Goal: Information Seeking & Learning: Compare options

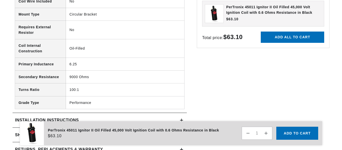
scroll to position [501, 0]
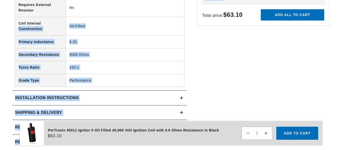
drag, startPoint x: 197, startPoint y: 82, endPoint x: 44, endPoint y: 22, distance: 164.6
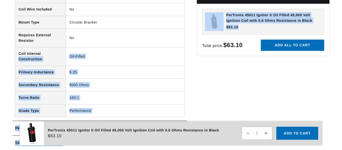
scroll to position [476, 0]
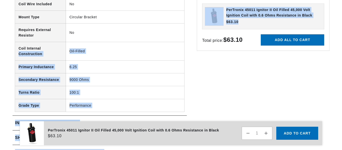
click at [113, 51] on td "Oil-Filled" at bounding box center [125, 51] width 118 height 19
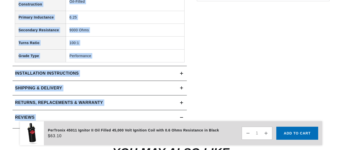
scroll to position [526, 0]
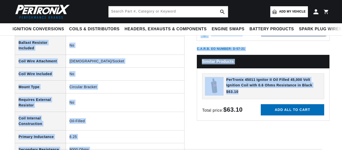
scroll to position [368, 0]
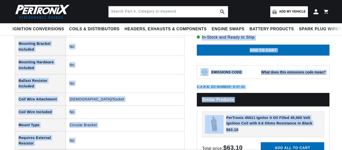
drag, startPoint x: 194, startPoint y: 41, endPoint x: 71, endPoint y: 53, distance: 123.5
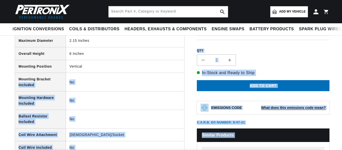
click at [65, 78] on th "Mounting Bracket Included" at bounding box center [40, 82] width 51 height 19
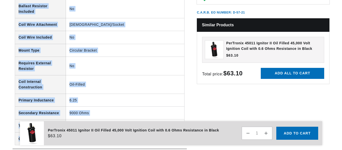
scroll to position [479, 0]
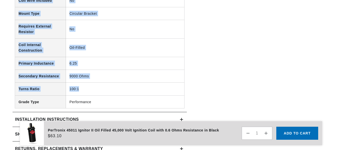
drag, startPoint x: 17, startPoint y: 85, endPoint x: 79, endPoint y: 91, distance: 62.7
copy tbody "Maximum Voltage 45000 Primary Resistance 0.6 Ohms Voltage 12 Coil Type Remote M…"
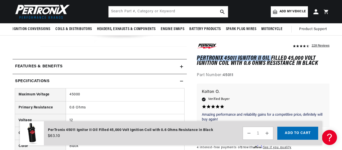
scroll to position [0, 3]
drag, startPoint x: 197, startPoint y: 56, endPoint x: 272, endPoint y: 56, distance: 74.9
click at [272, 56] on h1 "PerTronix 45011 Ignitor II Oil Filled 45,000 Volt Ignition Coil with 0.6 Ohms R…" at bounding box center [263, 61] width 132 height 10
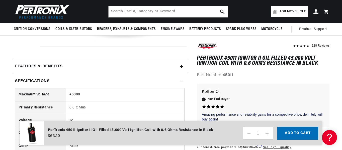
click at [274, 96] on div "Amazing performance and reliability gains Amazing performance and reliability g…" at bounding box center [263, 106] width 122 height 34
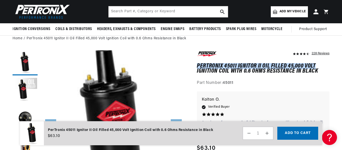
drag, startPoint x: 196, startPoint y: 63, endPoint x: 292, endPoint y: 67, distance: 95.5
copy h1 "PerTronix 45011 Ignitor II Oil Filled 45,000 Volt"
click at [198, 66] on h1 "PerTronix 45011 Ignitor II Oil Filled 45,000 Volt Ignition Coil with 0.6 Ohms R…" at bounding box center [263, 69] width 132 height 10
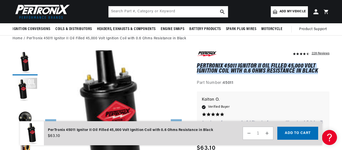
drag, startPoint x: 197, startPoint y: 66, endPoint x: 317, endPoint y: 70, distance: 120.3
click at [317, 70] on h1 "PerTronix 45011 Ignitor II Oil Filled 45,000 Volt Ignition Coil with 0.6 Ohms R…" at bounding box center [263, 69] width 132 height 10
copy h1 "PerTronix 45011 Ignitor II Oil Filled 45,000 Volt Ignition Coil with 0.6 Ohms R…"
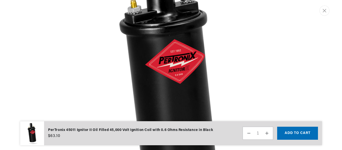
scroll to position [0, 297]
click at [158, 31] on img "Media gallery" at bounding box center [171, 75] width 270 height 270
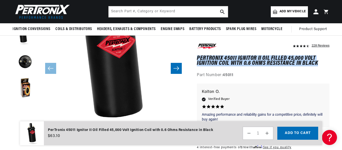
scroll to position [0, 0]
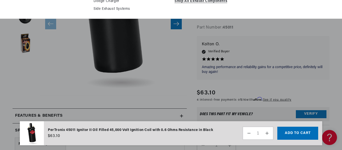
scroll to position [147, 0]
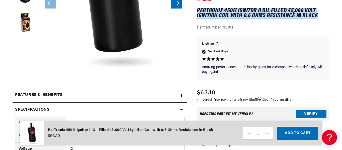
drag, startPoint x: 148, startPoint y: 54, endPoint x: 121, endPoint y: 37, distance: 31.9
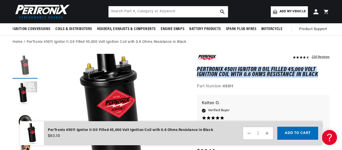
scroll to position [0, 593]
drag, startPoint x: 23, startPoint y: 65, endPoint x: 21, endPoint y: 69, distance: 4.8
click at [21, 69] on button "Load image 1 in gallery view" at bounding box center [25, 66] width 25 height 25
click at [26, 91] on button "Load image 2 in gallery view" at bounding box center [25, 93] width 25 height 25
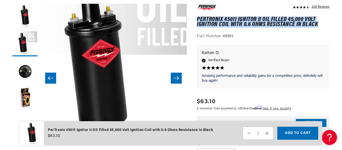
scroll to position [0, 0]
drag, startPoint x: 90, startPoint y: 56, endPoint x: 86, endPoint y: 71, distance: 15.6
click at [26, 150] on button "Open media 2 in modal" at bounding box center [26, 150] width 0 height 0
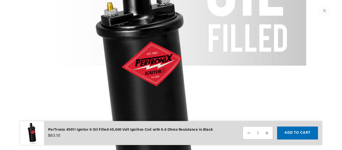
scroll to position [340, 0]
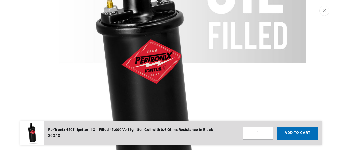
click at [123, 64] on img "Media gallery" at bounding box center [171, 75] width 270 height 270
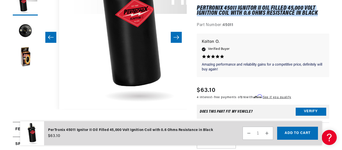
scroll to position [15, 0]
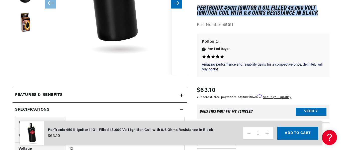
click at [40, 60] on button "Open media 1 in modal" at bounding box center [40, 60] width 0 height 0
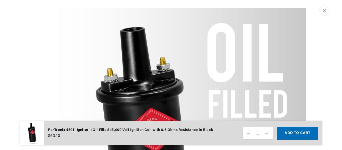
scroll to position [82, 0]
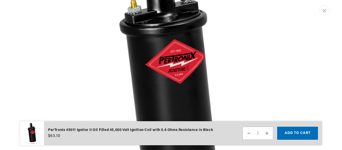
click at [141, 52] on img "Media gallery" at bounding box center [171, 75] width 270 height 270
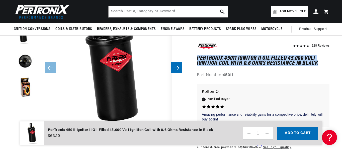
scroll to position [72, 0]
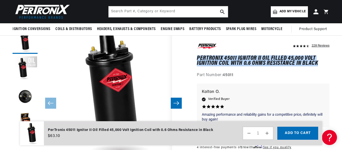
click at [176, 101] on icon "Slide right" at bounding box center [176, 103] width 6 height 5
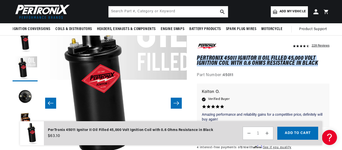
click at [176, 101] on icon "Slide right" at bounding box center [176, 103] width 6 height 5
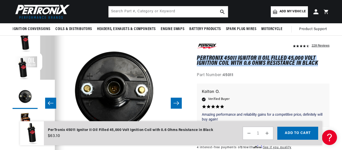
click at [176, 101] on icon "Slide right" at bounding box center [176, 103] width 6 height 5
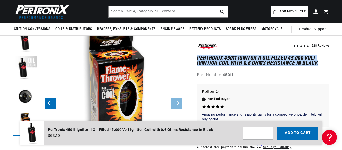
click at [46, 105] on button "Slide left" at bounding box center [50, 103] width 11 height 11
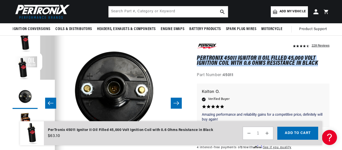
scroll to position [0, 593]
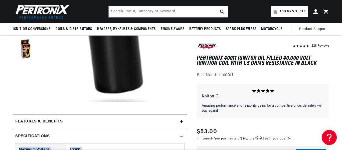
scroll to position [105, 0]
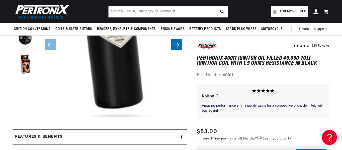
click at [25, 131] on button "Open media 1 in modal" at bounding box center [25, 131] width 0 height 0
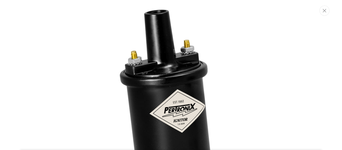
scroll to position [0, 0]
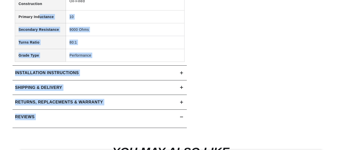
scroll to position [15, 0]
drag, startPoint x: 203, startPoint y: 56, endPoint x: 21, endPoint y: 60, distance: 182.6
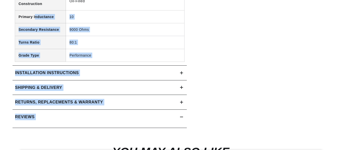
click at [117, 126] on div "Reviews" at bounding box center [100, 119] width 174 height 19
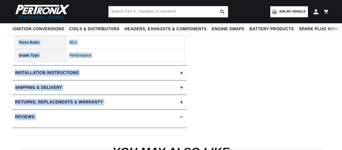
scroll to position [175, 0]
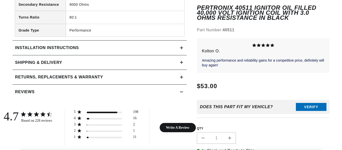
scroll to position [0, 572]
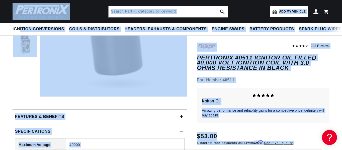
scroll to position [0, 0]
copy body "ition Conversions Shop by Feature Ignitor© The Original Ignitor© Ignitor© II wi…"
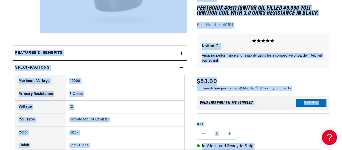
scroll to position [225, 0]
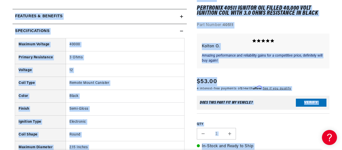
click at [229, 94] on div "228 Reviews" at bounding box center [263, 130] width 132 height 276
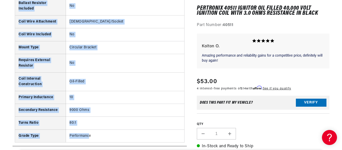
scroll to position [0, 593]
drag, startPoint x: 14, startPoint y: 30, endPoint x: 92, endPoint y: 137, distance: 133.3
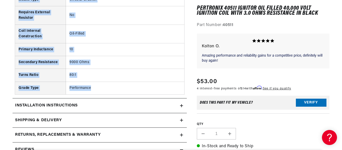
scroll to position [520, 0]
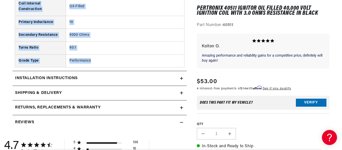
copy details "Specifications Maximum Voltage 40000 Primary Resistance 3 Ohms Voltage 12 Coil …"
click at [88, 62] on td "Performance" at bounding box center [125, 60] width 118 height 13
copy details "Specifications Maximum Voltage 40000 Primary Resistance 3 Ohms Voltage 12 Coil …"
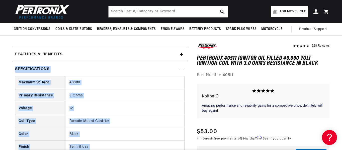
scroll to position [145, 0]
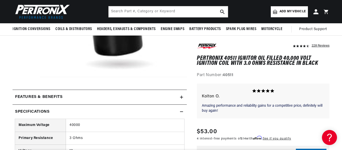
click at [14, 93] on summary "Features & Benefits" at bounding box center [100, 97] width 174 height 15
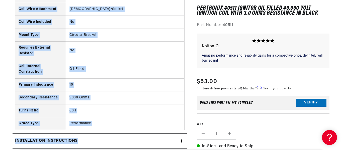
scroll to position [643, 0]
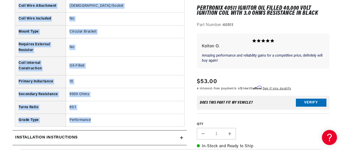
drag, startPoint x: 15, startPoint y: 72, endPoint x: 100, endPoint y: 122, distance: 99.1
copy details "Specifications Maximum Voltage 40000 Primary Resistance 3 Ohms Voltage 12 Coil …"
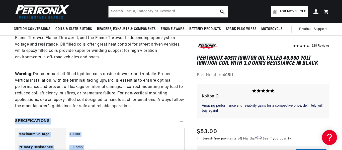
copy details "Specifications Maximum Voltage 40000 Primary Resistance 3 Ohms Voltage 12 Coil …"
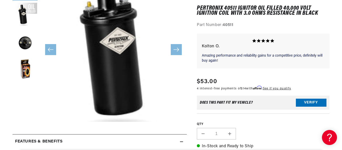
scroll to position [0, 0]
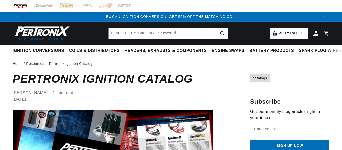
scroll to position [0, 593]
